Goal: Task Accomplishment & Management: Manage account settings

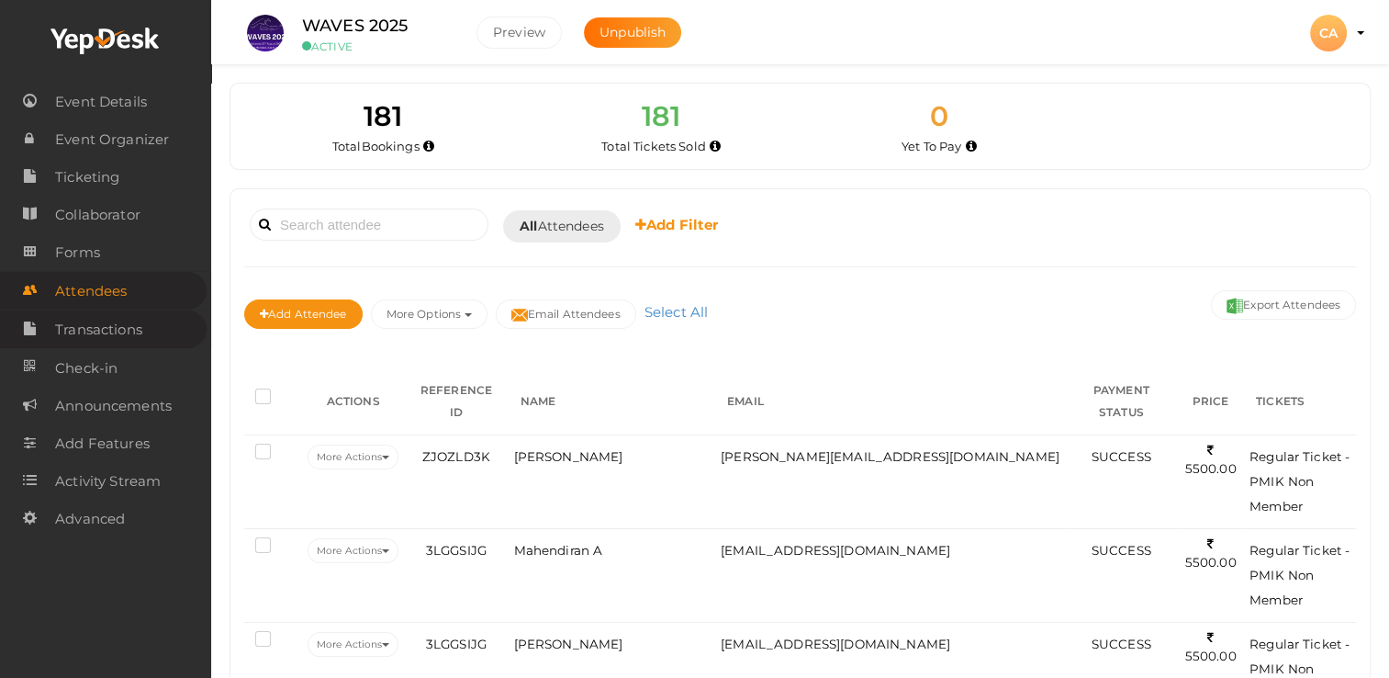
click at [119, 340] on span "Transactions" at bounding box center [98, 329] width 87 height 37
